Goal: Navigation & Orientation: Find specific page/section

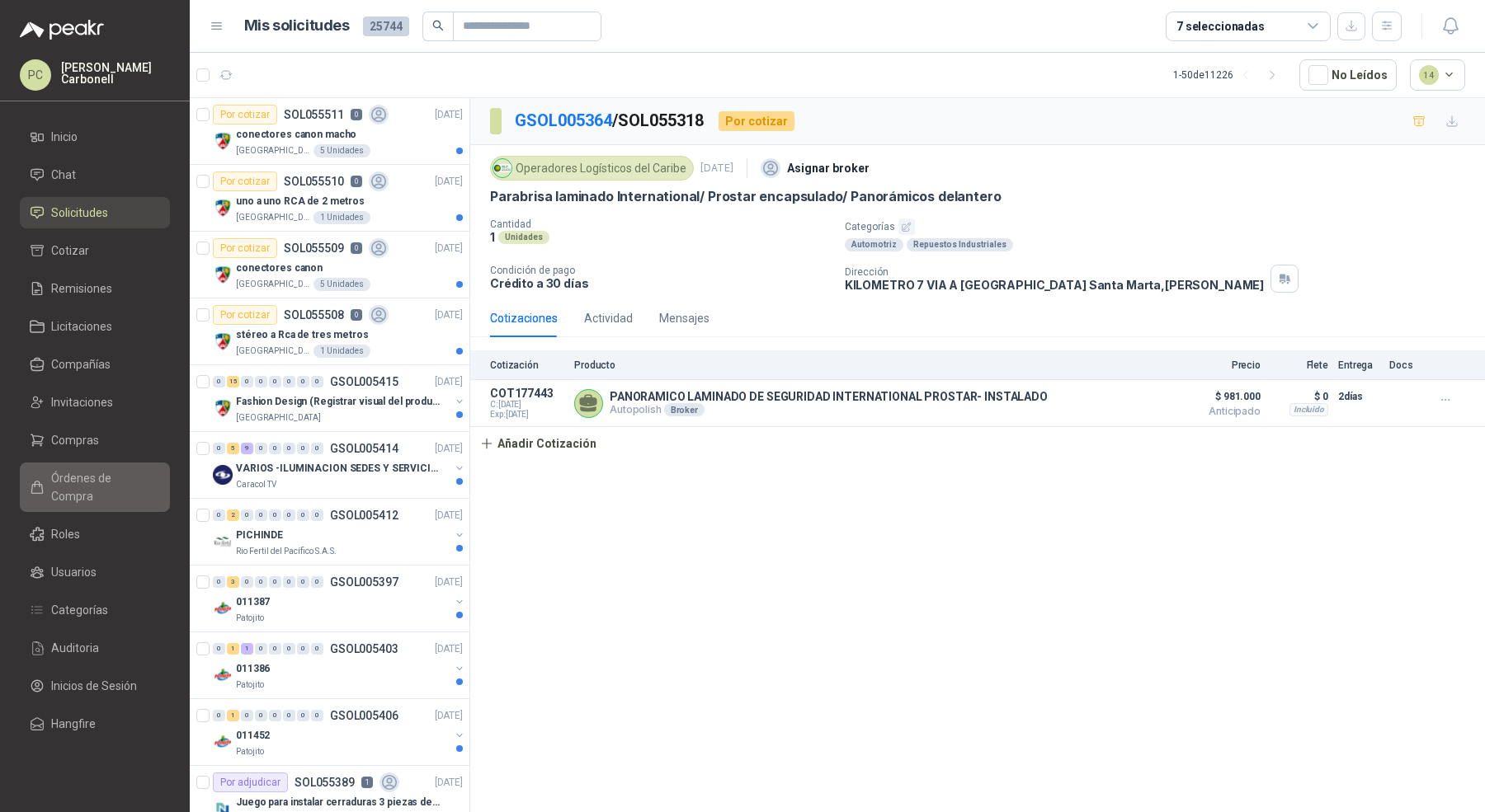
click at [112, 478] on span "Órdenes de Compra" at bounding box center [102, 487] width 103 height 37
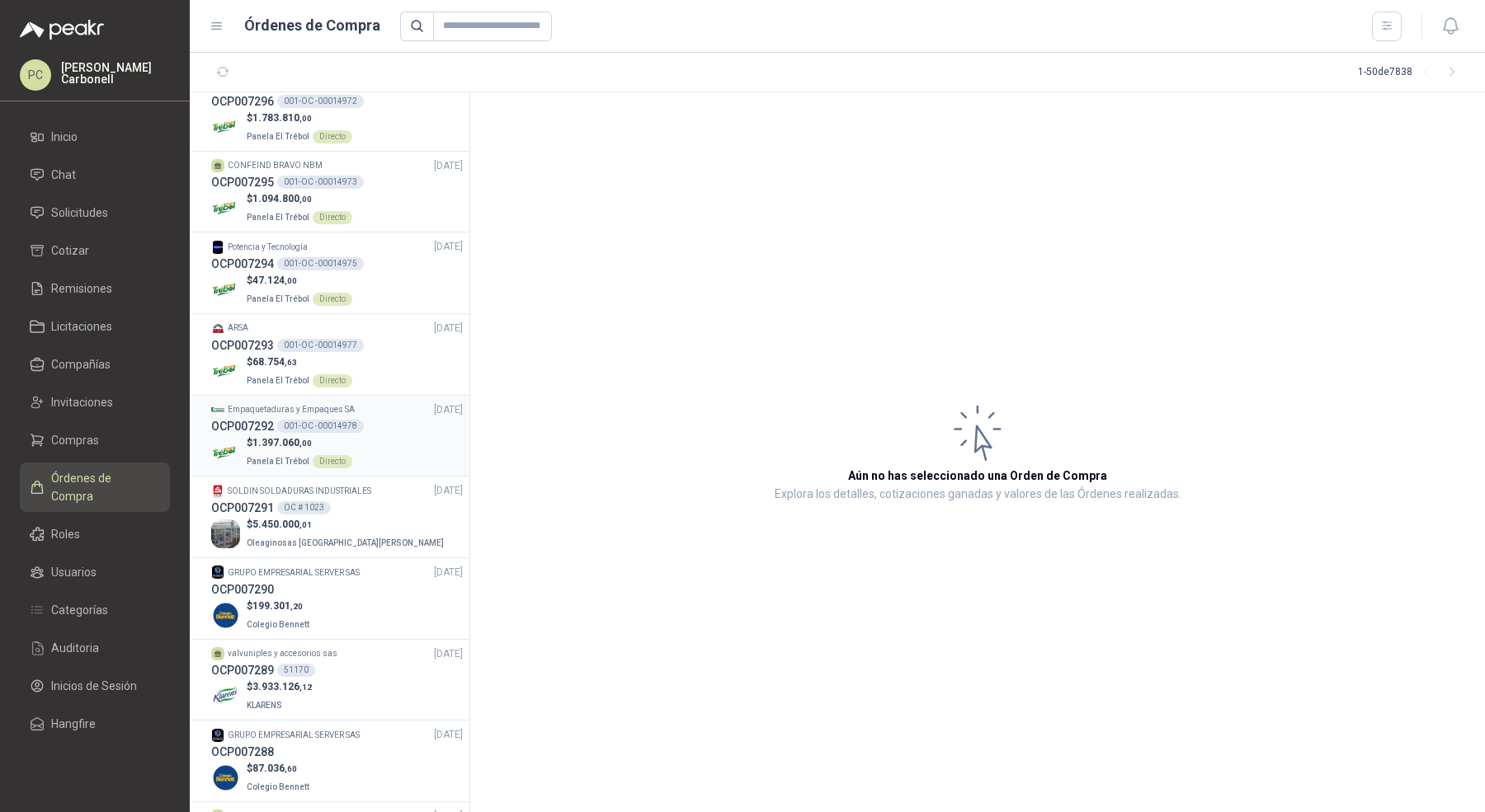
scroll to position [607, 0]
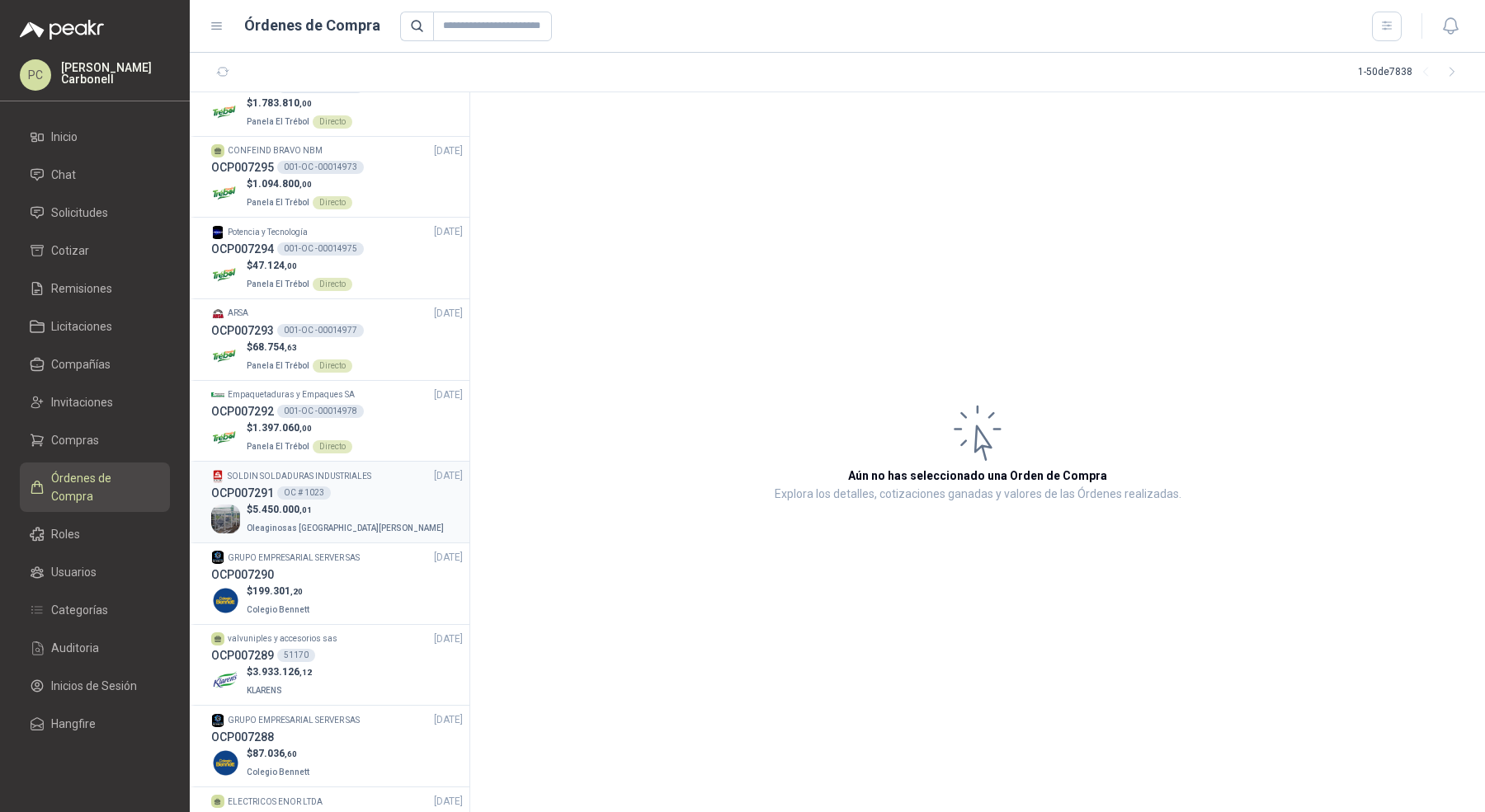
click at [322, 506] on p "$ 5.450.000 ,01" at bounding box center [346, 510] width 201 height 15
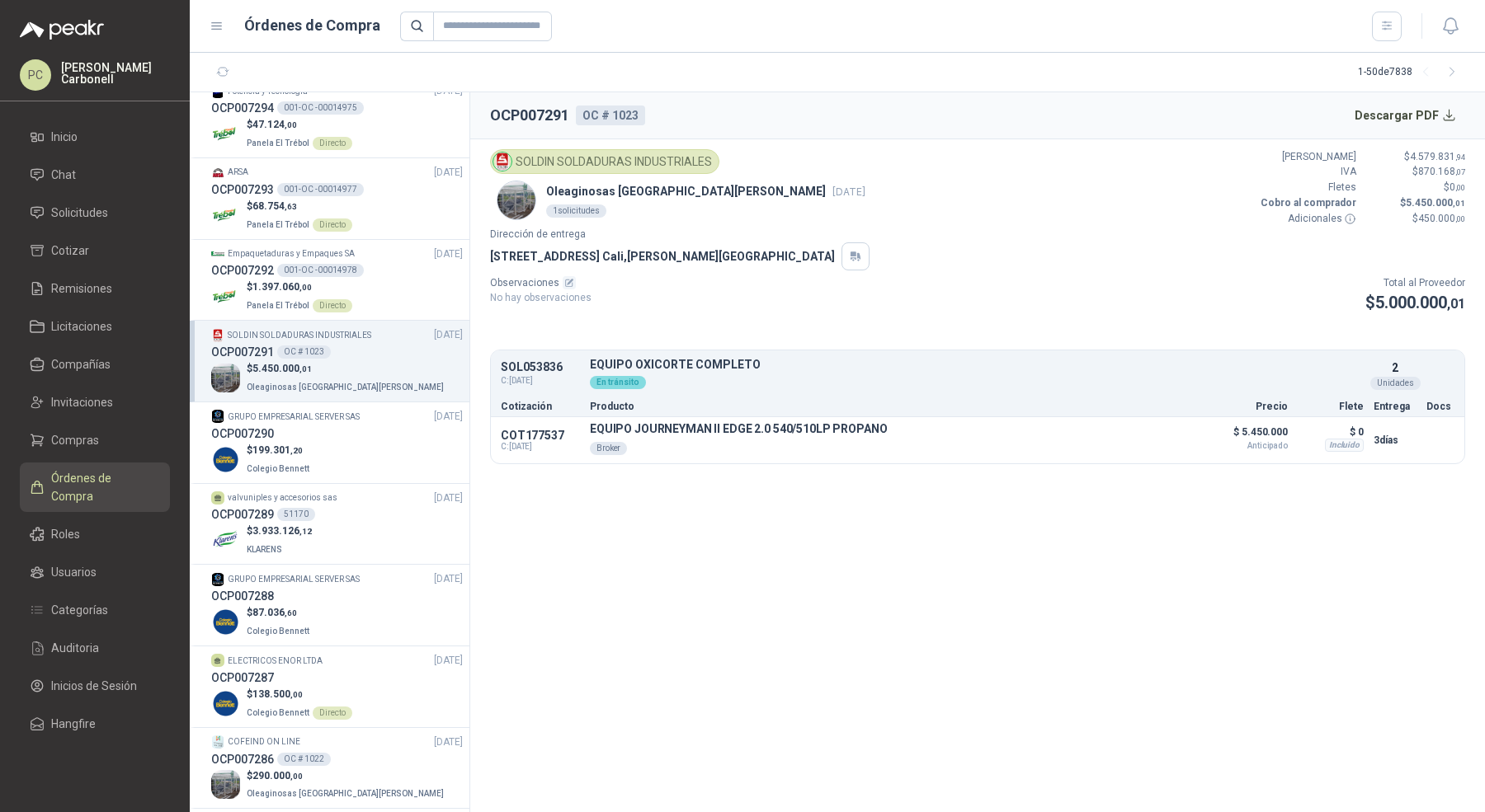
scroll to position [774, 0]
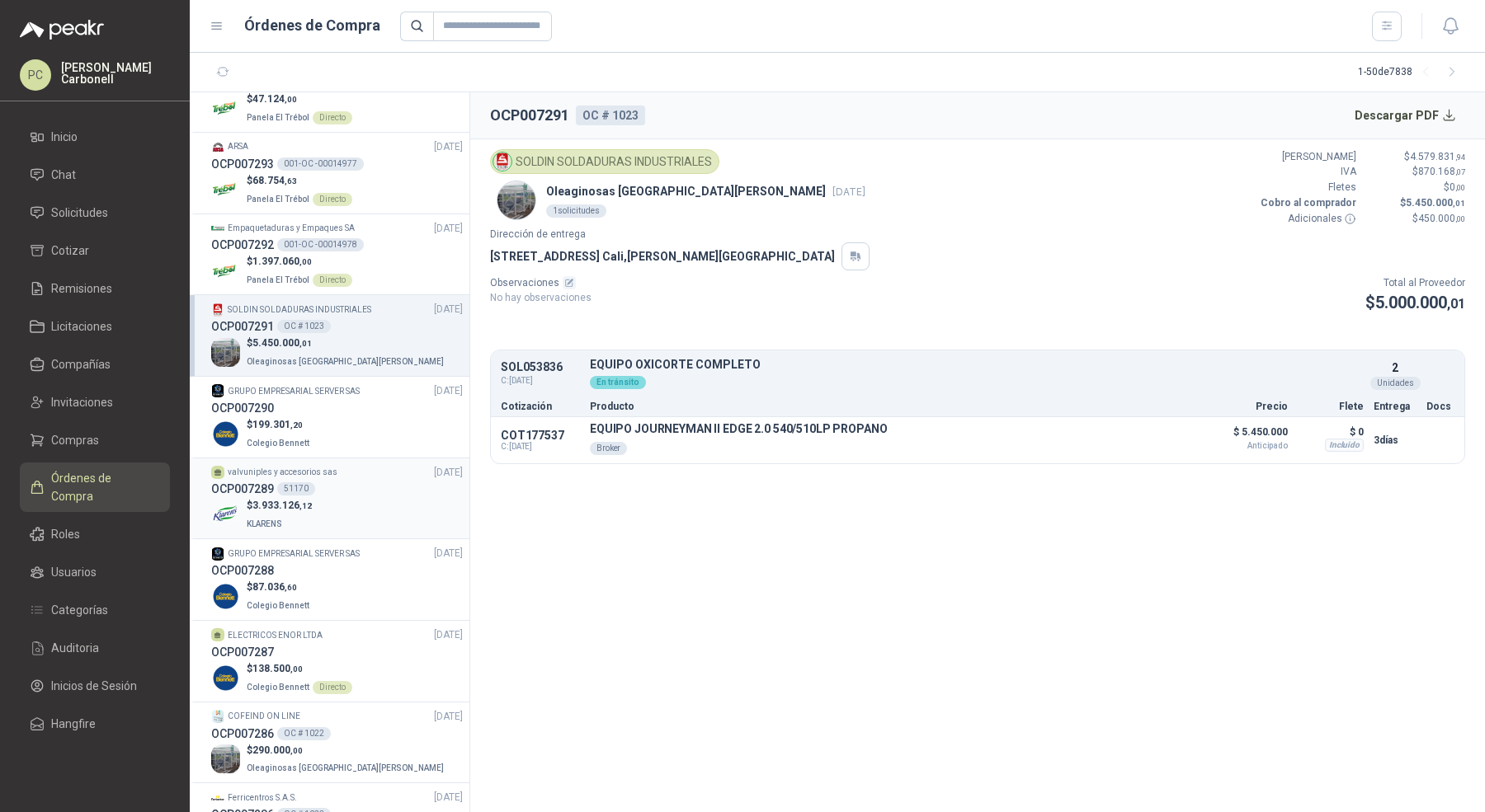
click at [343, 498] on div "$ 3.933.126 ,12 KLARENS" at bounding box center [336, 515] width 252 height 34
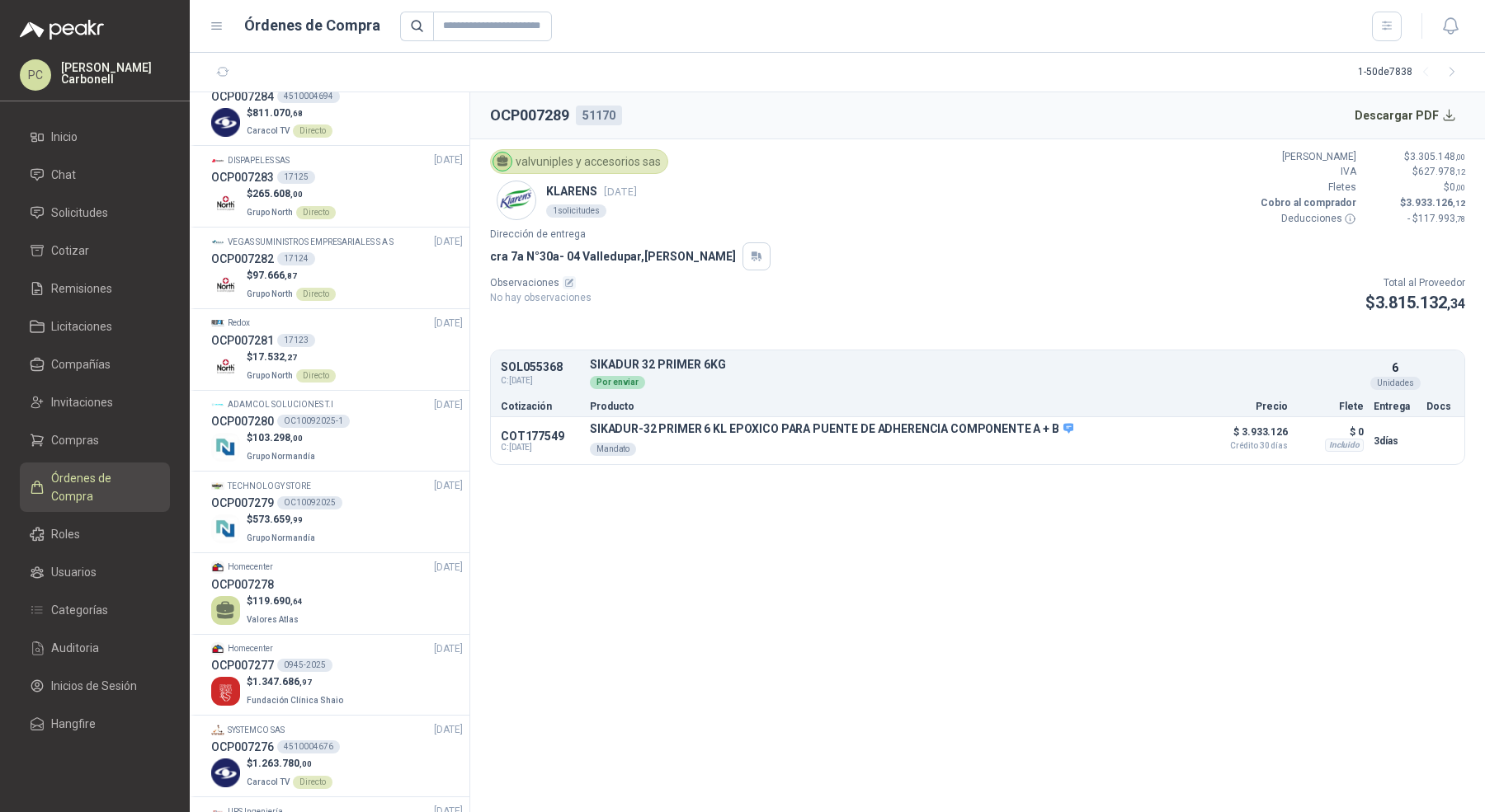
scroll to position [1662, 0]
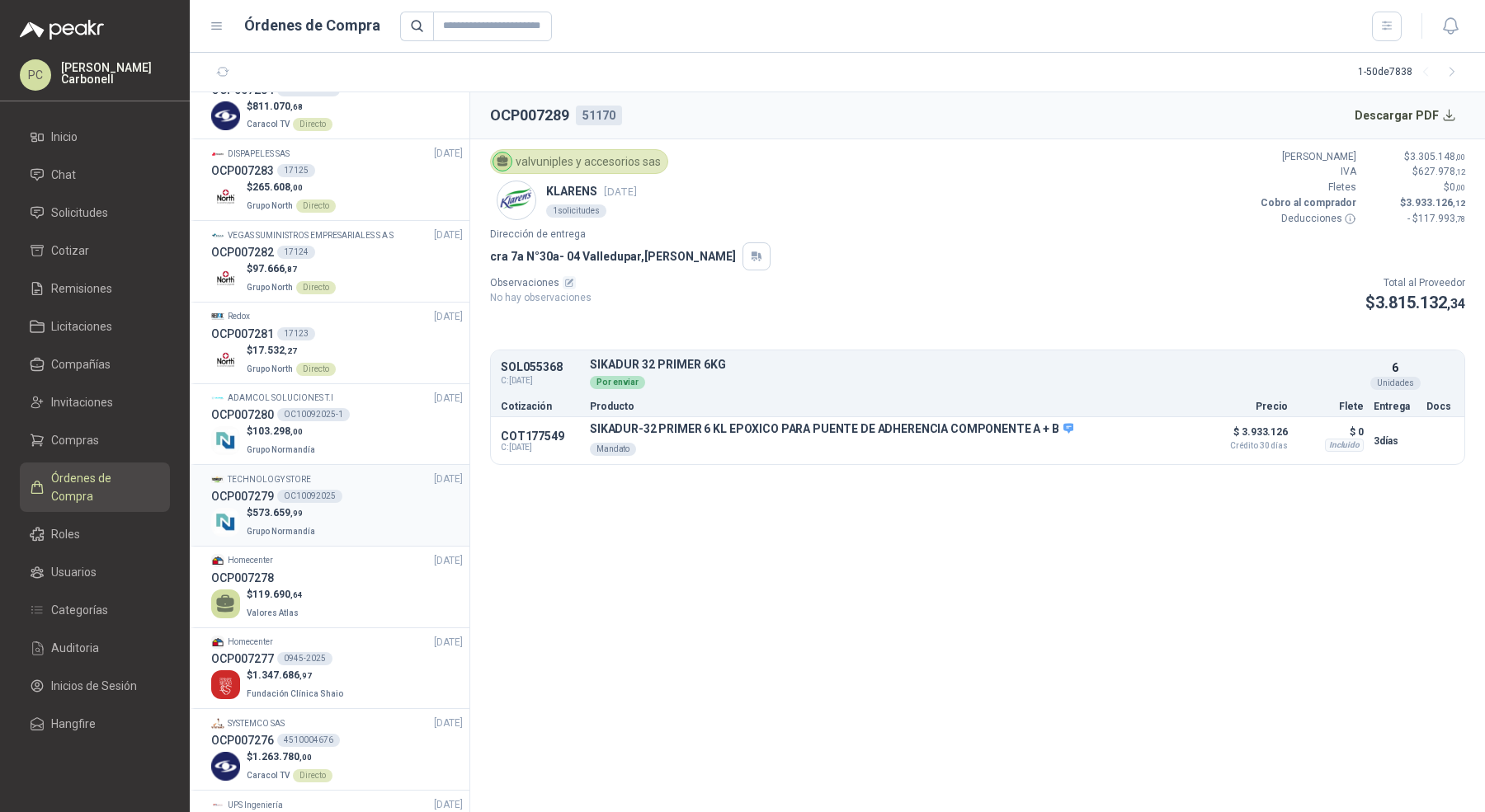
click at [342, 506] on div "$ 573.659 ,99 Grupo Normandía" at bounding box center [336, 523] width 252 height 34
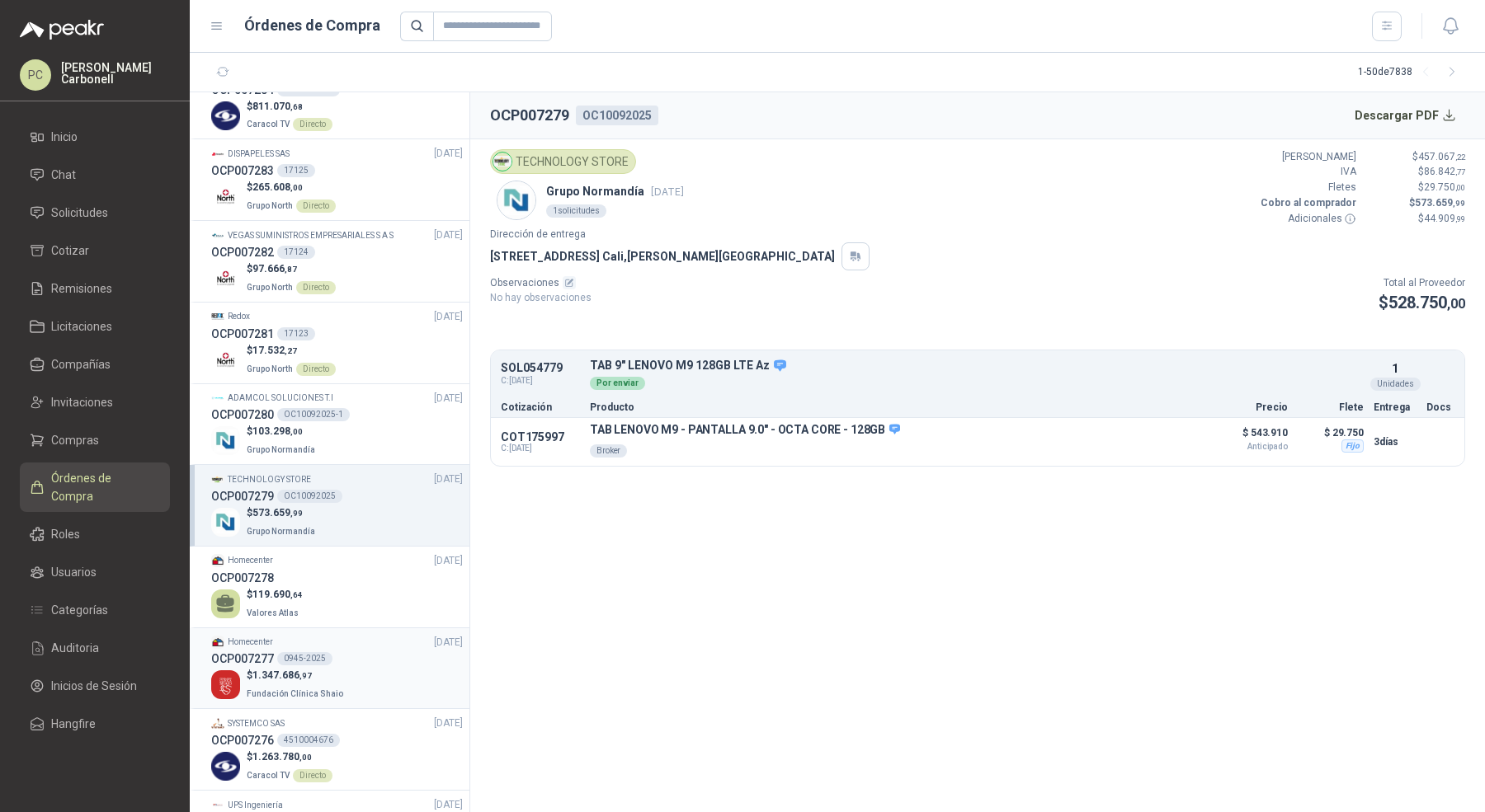
click at [337, 650] on div "OCP007277 0945-2025" at bounding box center [336, 658] width 252 height 18
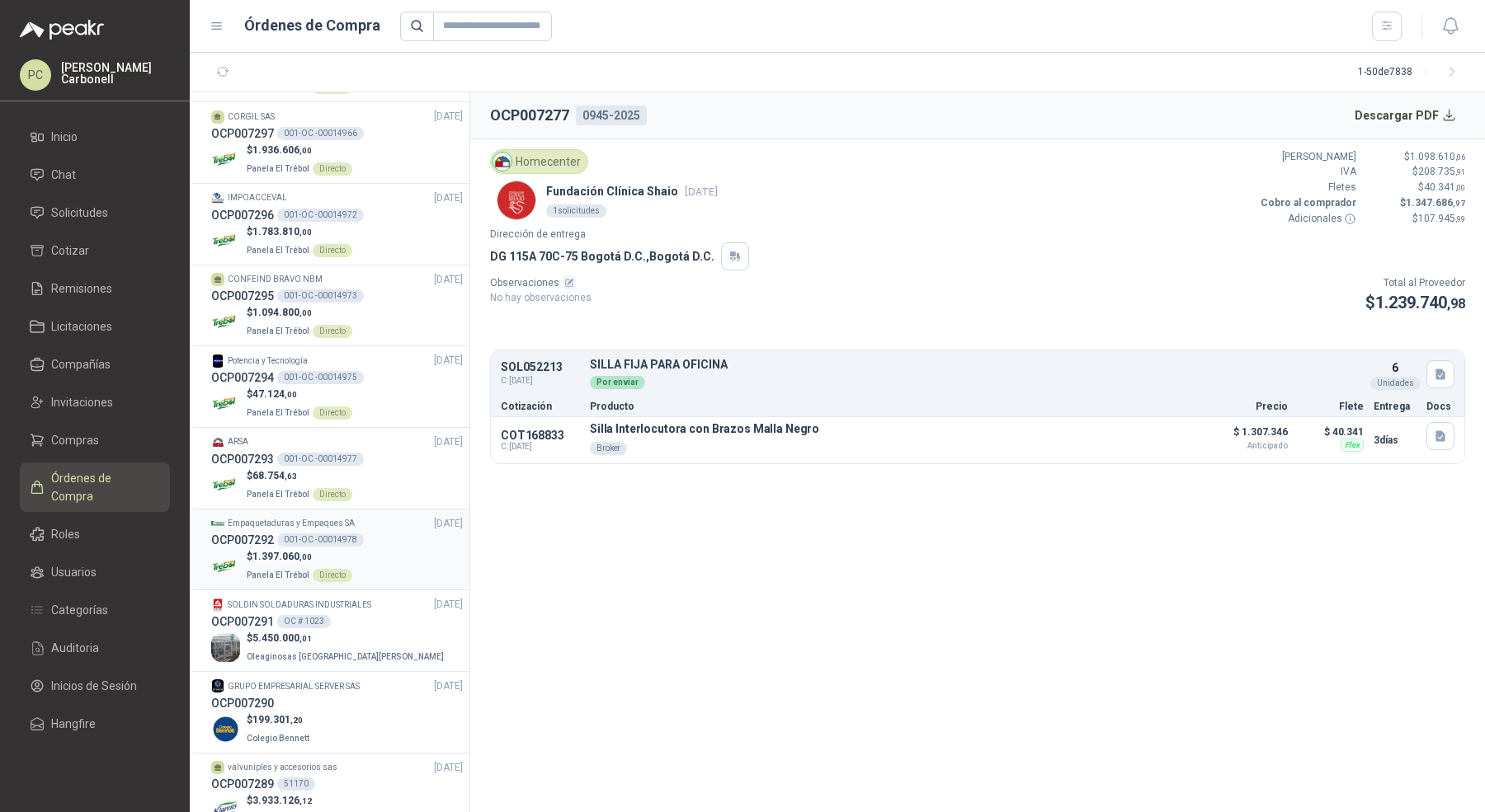
scroll to position [492, 0]
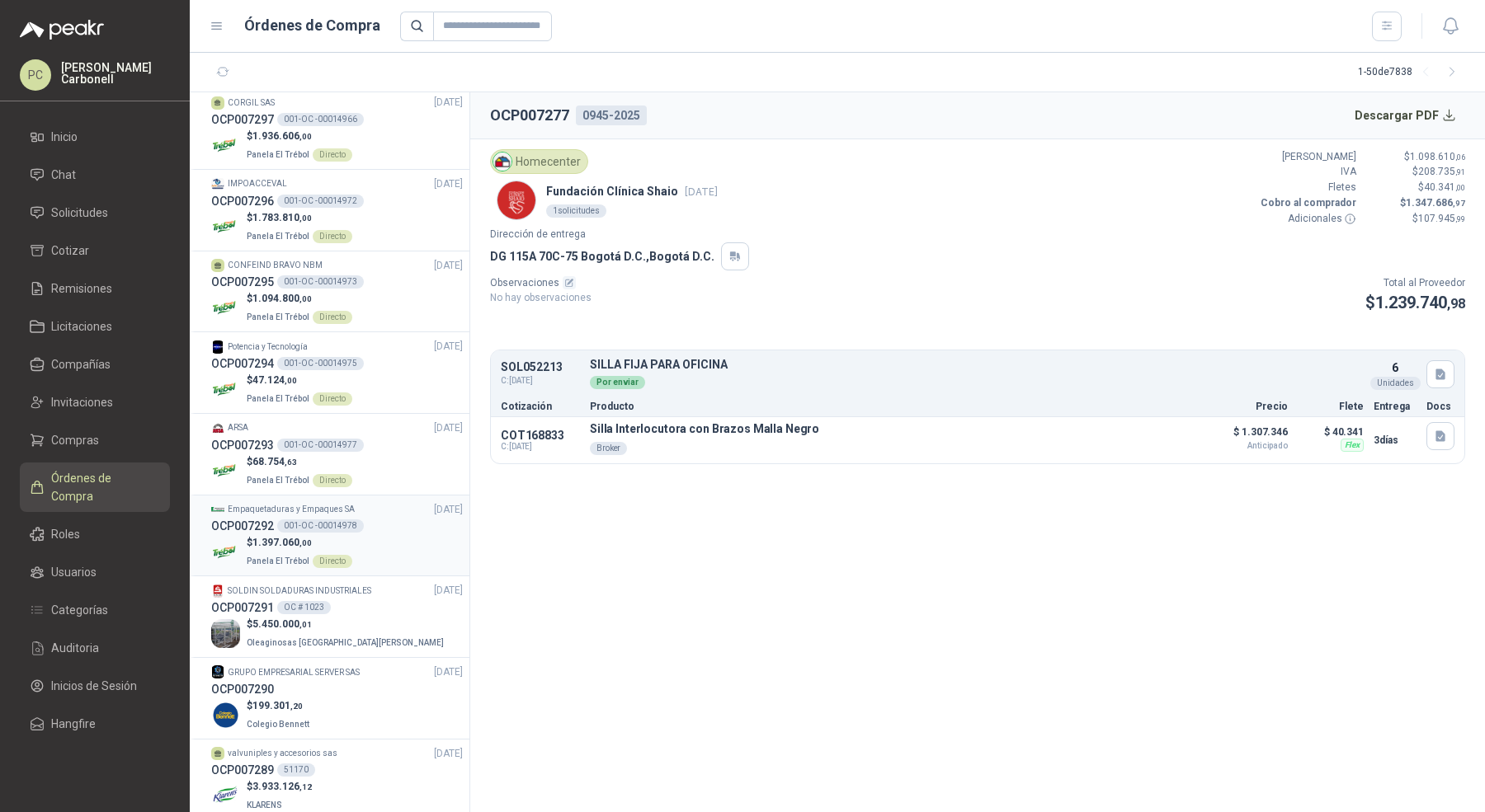
click at [384, 617] on div "$ 5.450.000 ,01 Oleaginosas San Fernando" at bounding box center [336, 634] width 252 height 34
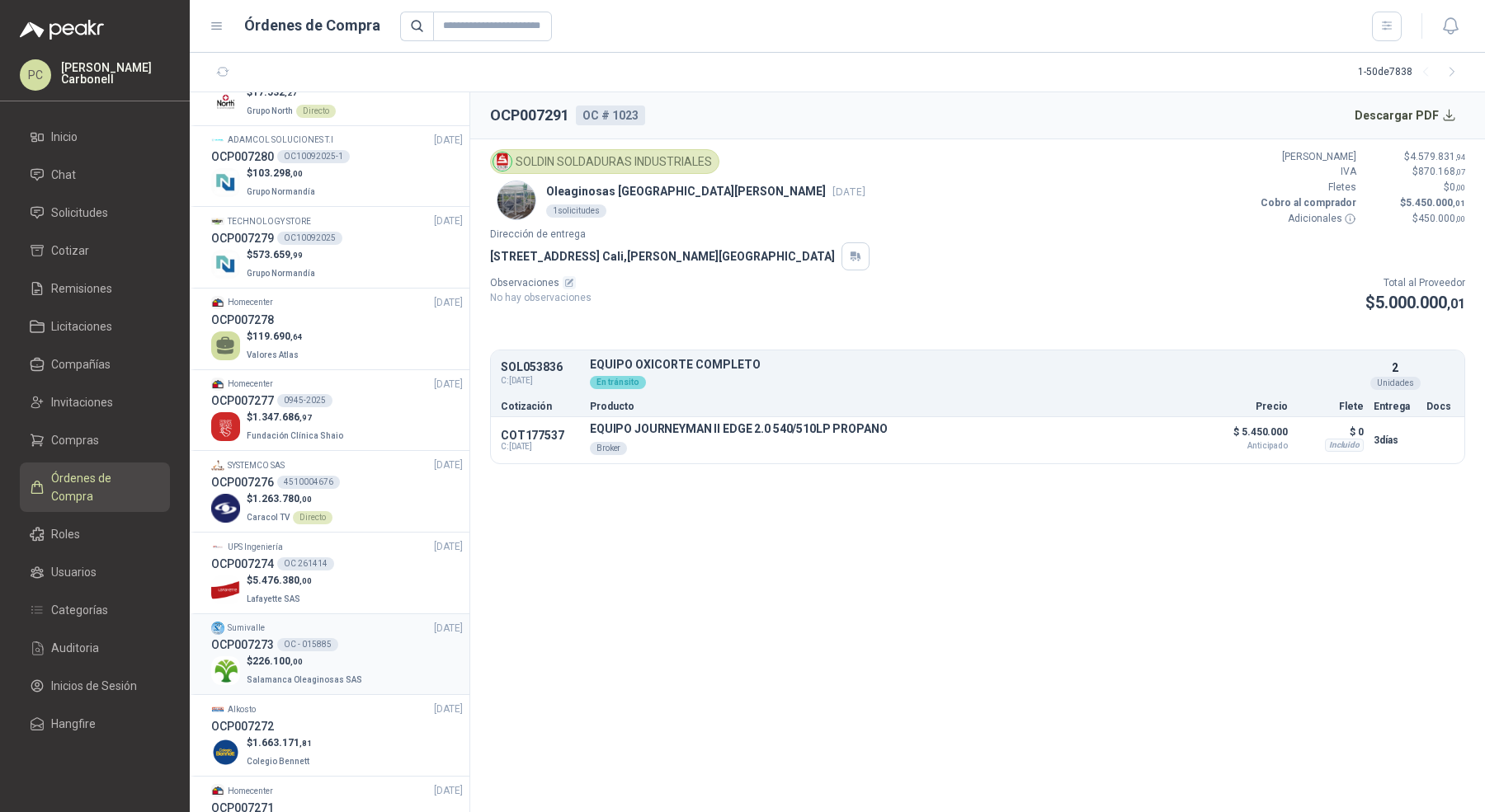
scroll to position [2028, 0]
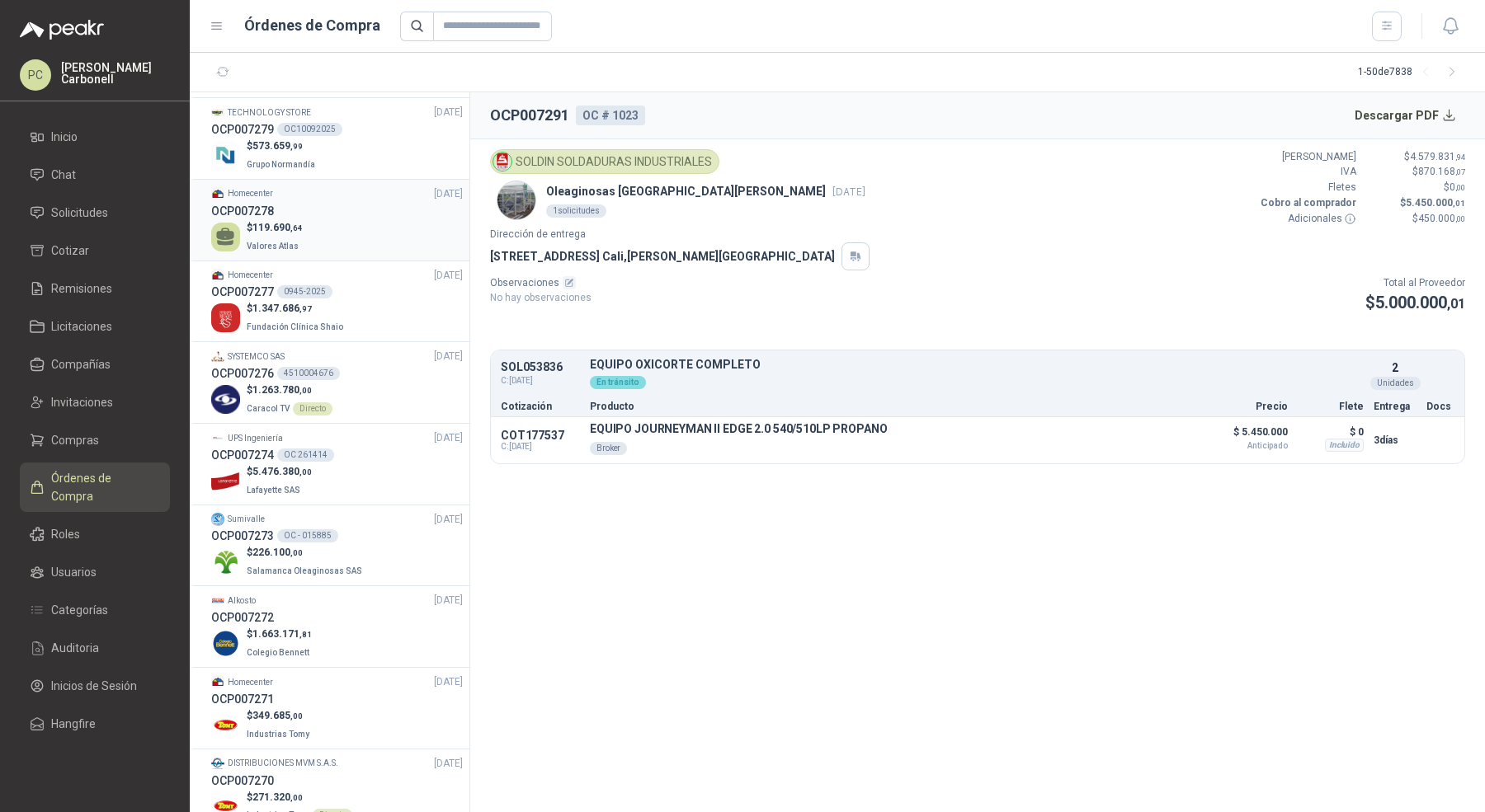
click at [325, 220] on div "$ 119.690 ,64 Valores Atlas" at bounding box center [336, 237] width 252 height 34
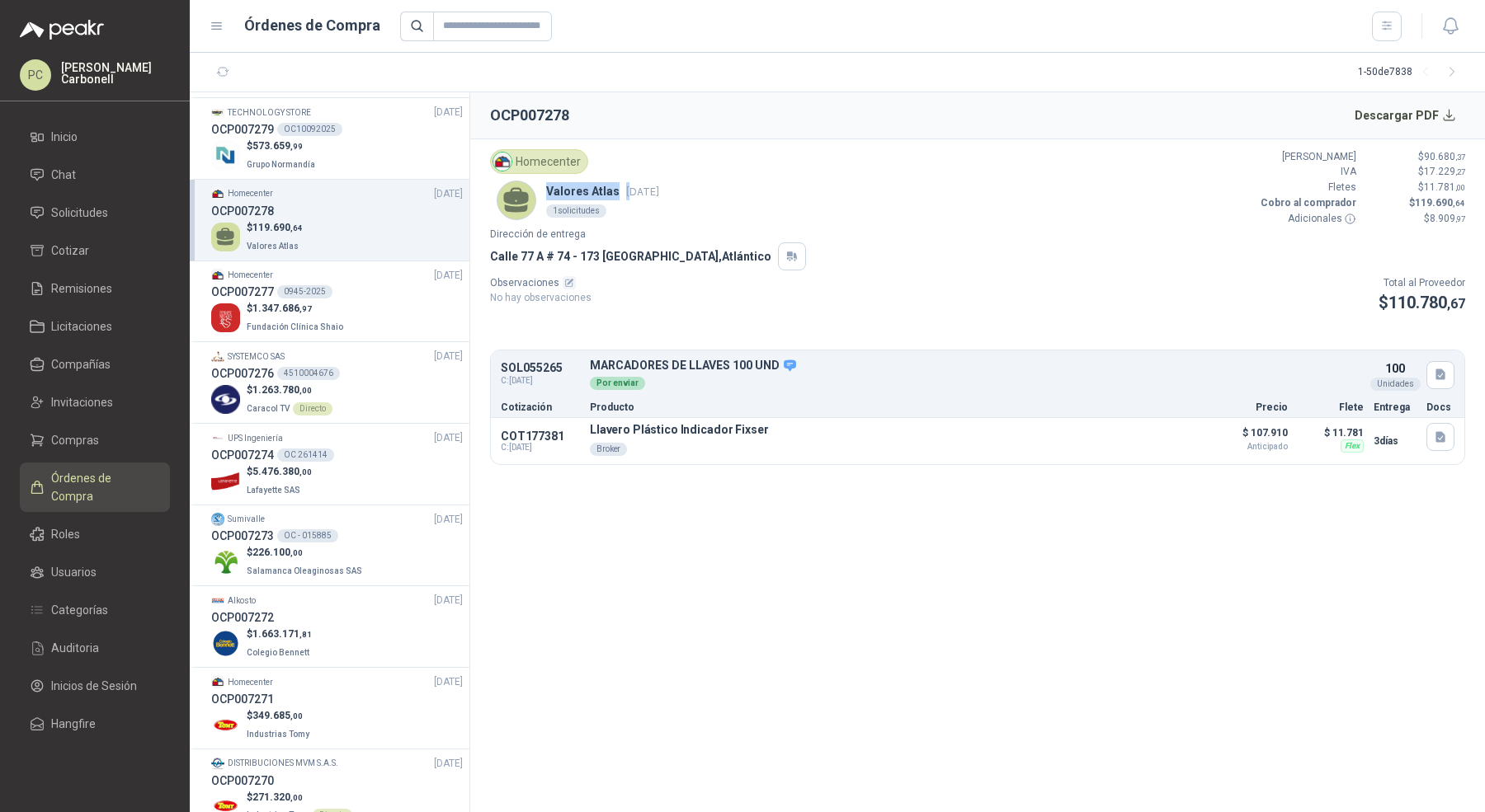
drag, startPoint x: 549, startPoint y: 189, endPoint x: 627, endPoint y: 190, distance: 78.0
click at [627, 191] on p "Valores Atlas 10 sept, 2025" at bounding box center [603, 191] width 113 height 18
click at [610, 194] on p "Valores Atlas 10 sept, 2025" at bounding box center [603, 191] width 113 height 18
drag, startPoint x: 610, startPoint y: 193, endPoint x: 534, endPoint y: 184, distance: 76.5
click at [534, 184] on div "Valores Atlas 10 sept, 2025 1 solicitudes" at bounding box center [578, 200] width 162 height 39
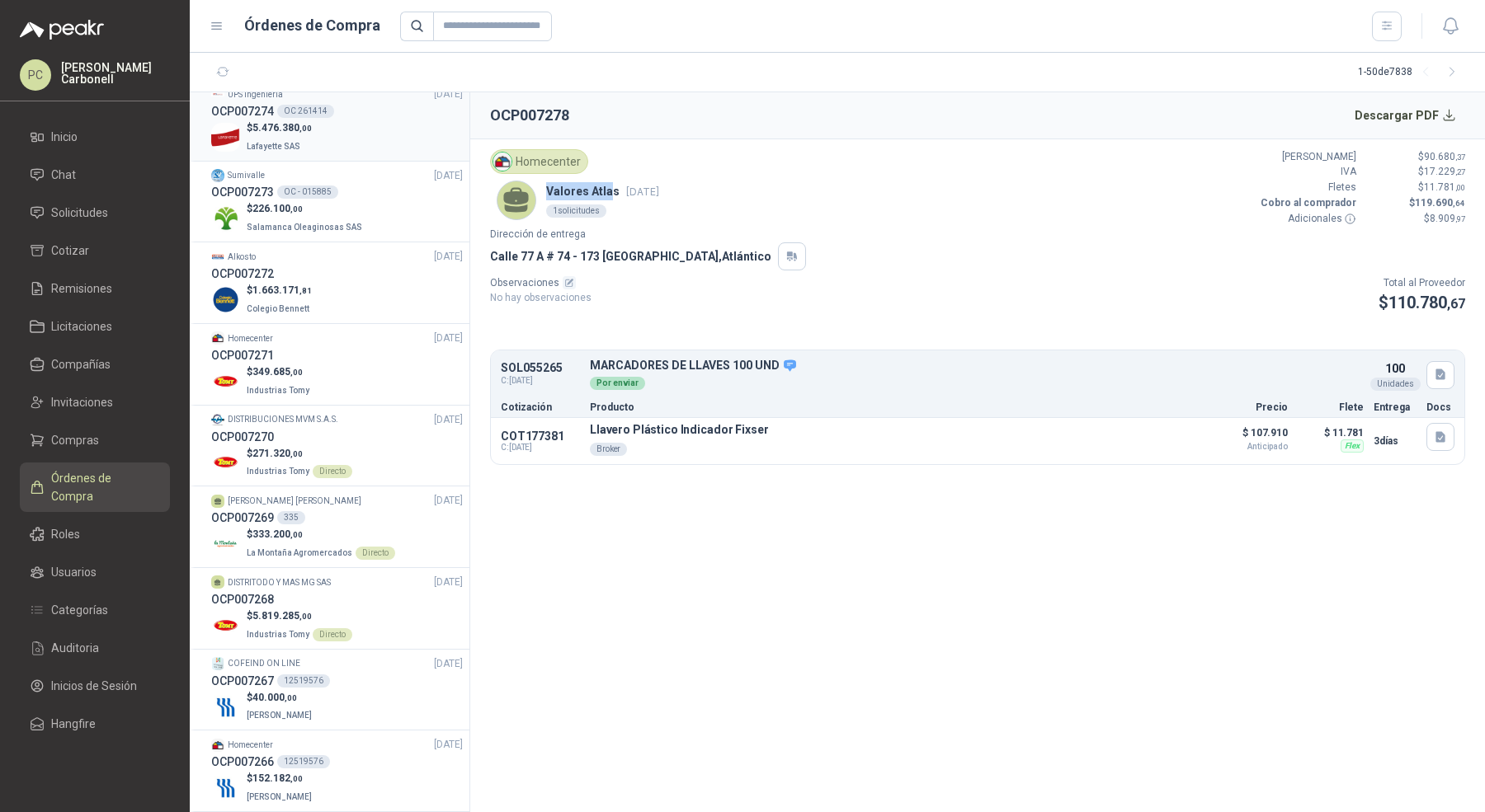
scroll to position [2383, 0]
